Goal: Book appointment/travel/reservation

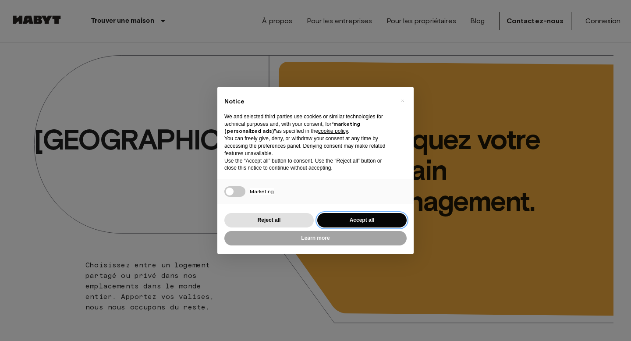
click at [346, 215] on button "Accept all" at bounding box center [361, 220] width 89 height 14
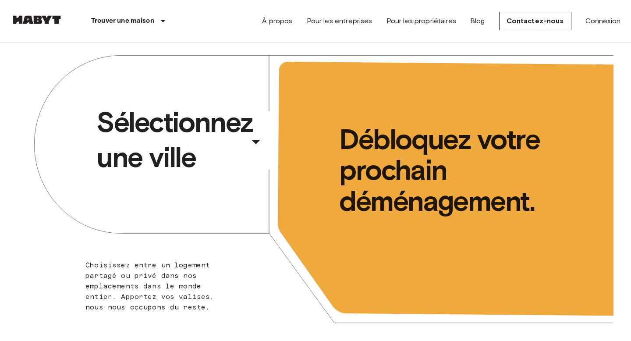
click at [254, 140] on div "​" at bounding box center [267, 149] width 90 height 18
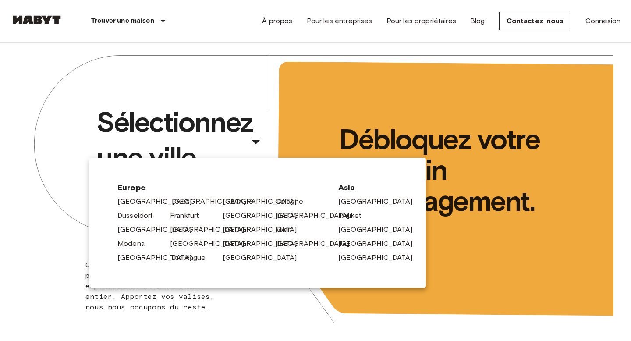
click at [171, 202] on div "[GEOGRAPHIC_DATA]" at bounding box center [192, 200] width 53 height 14
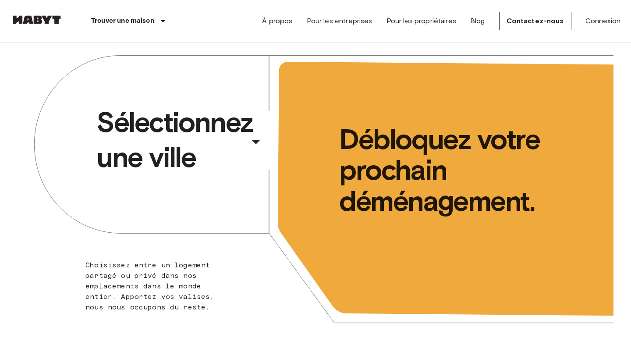
click at [255, 138] on icon "button" at bounding box center [255, 141] width 21 height 21
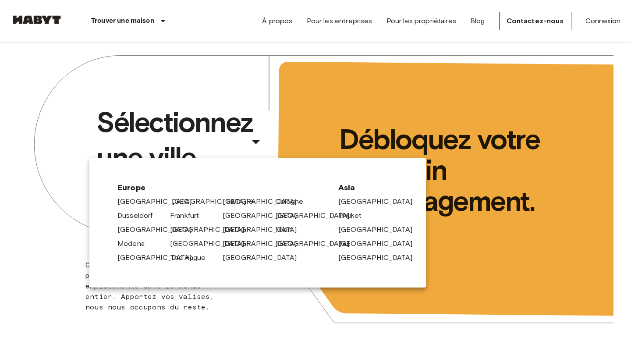
click at [181, 202] on link "[GEOGRAPHIC_DATA]" at bounding box center [213, 201] width 83 height 11
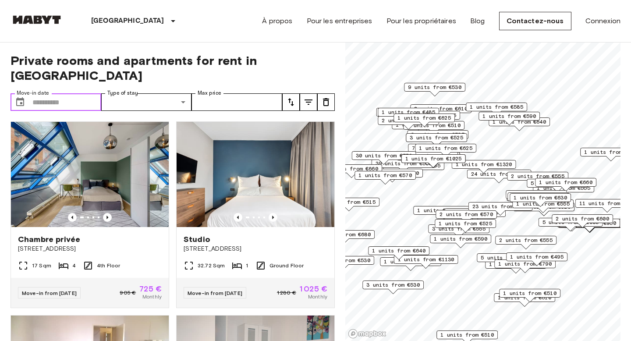
click at [83, 93] on input "Move-in date" at bounding box center [66, 102] width 69 height 18
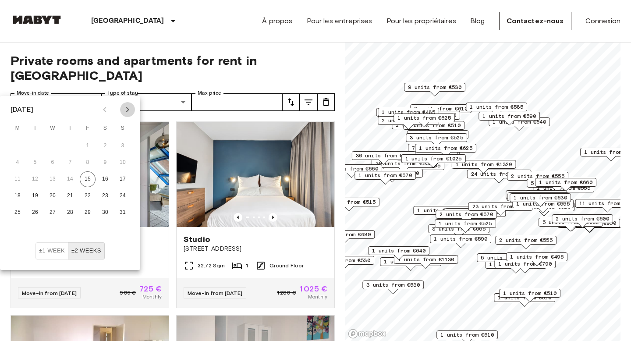
click at [128, 109] on icon "Next month" at bounding box center [127, 109] width 3 height 5
click at [18, 163] on button "8" at bounding box center [18, 163] width 16 height 16
type input "**********"
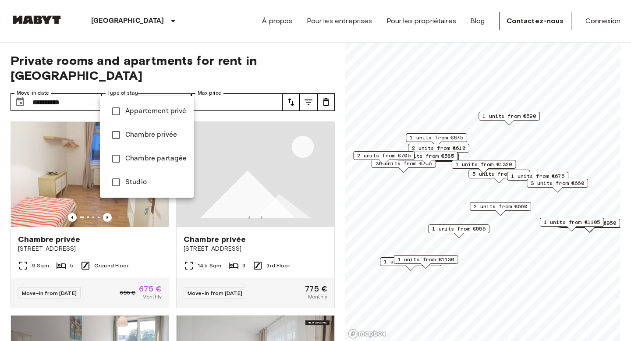
click at [166, 112] on span "Appartement privé" at bounding box center [155, 111] width 61 height 11
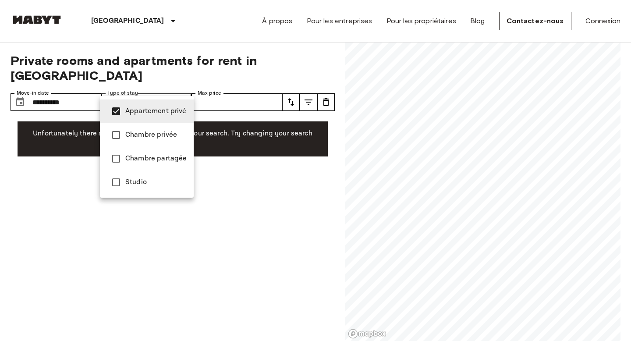
click at [265, 195] on div at bounding box center [315, 170] width 631 height 341
click at [225, 179] on div at bounding box center [315, 170] width 631 height 341
click at [132, 180] on span "Studio" at bounding box center [155, 182] width 61 height 11
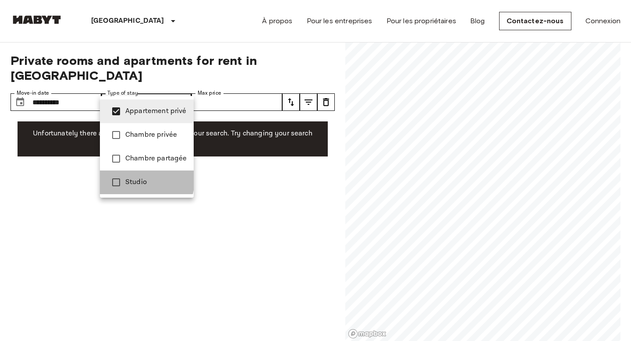
type input "**********"
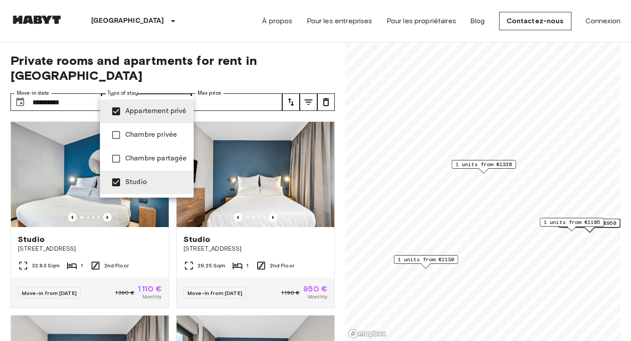
click at [173, 240] on div at bounding box center [315, 170] width 631 height 341
